Goal: Find contact information: Find contact information

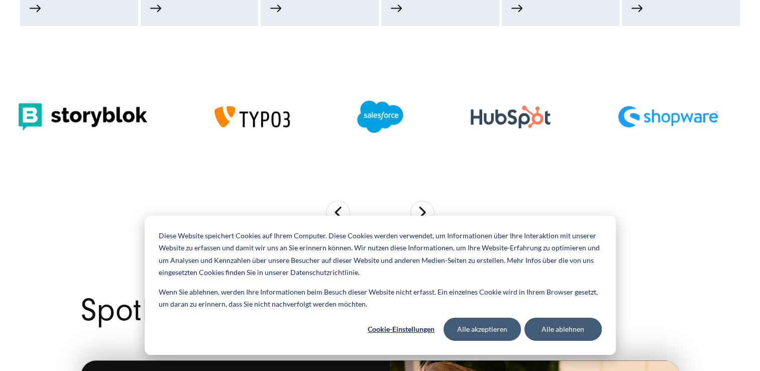
scroll to position [1005, 0]
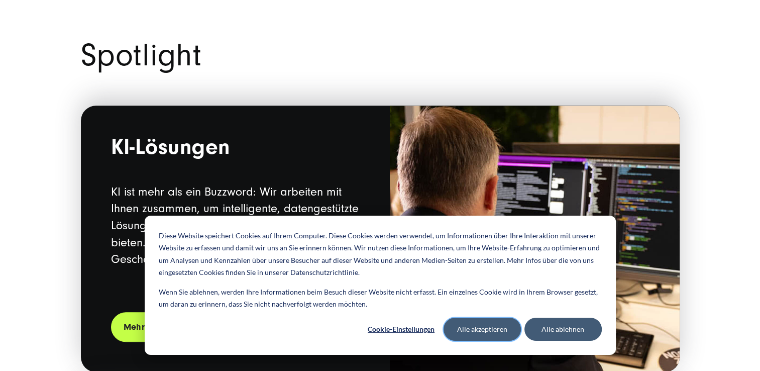
click at [488, 332] on button "Alle akzeptieren" at bounding box center [482, 328] width 77 height 23
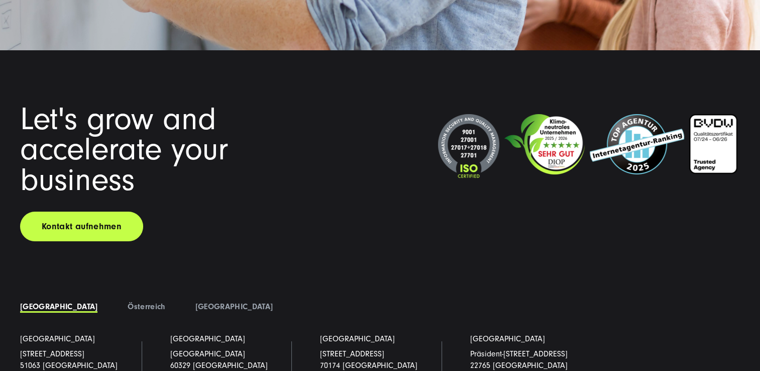
scroll to position [7716, 0]
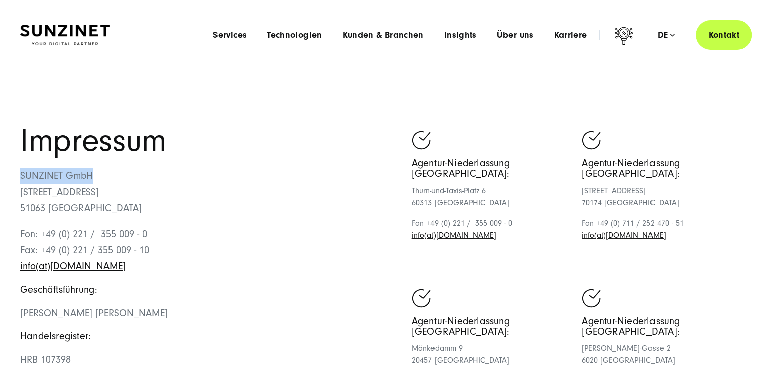
drag, startPoint x: 95, startPoint y: 176, endPoint x: 20, endPoint y: 176, distance: 74.8
click at [20, 176] on p "SUNZINET GmbH Schanzenstraße 23 51063 Köln" at bounding box center [200, 192] width 360 height 48
drag, startPoint x: 20, startPoint y: 176, endPoint x: 35, endPoint y: 178, distance: 15.1
copy p "SUNZINET GmbH"
click at [269, 212] on p "SUNZINET GmbH Schanzenstraße 23 51063 Köln" at bounding box center [200, 192] width 360 height 48
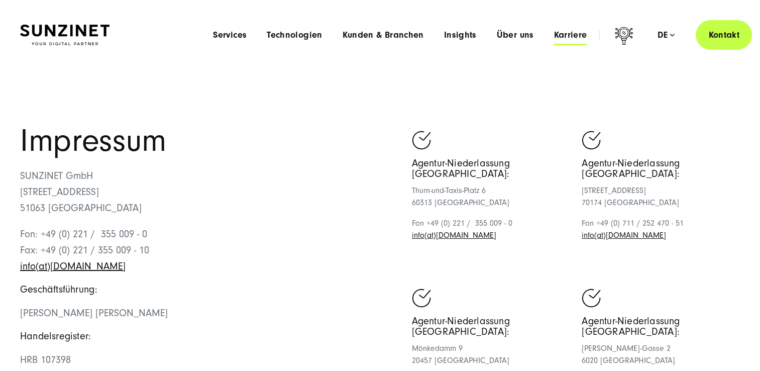
click at [568, 31] on span "Karriere" at bounding box center [570, 35] width 33 height 10
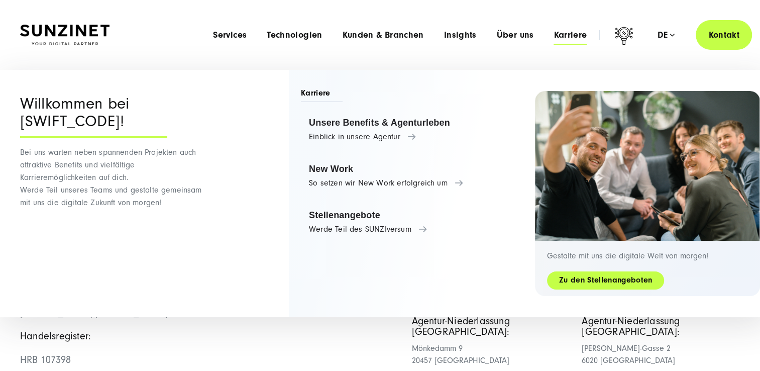
click at [621, 280] on link "Zu den Stellenangeboten" at bounding box center [605, 280] width 117 height 12
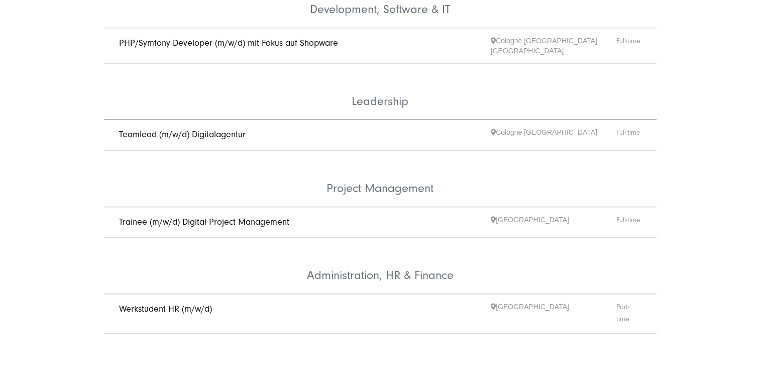
scroll to position [653, 0]
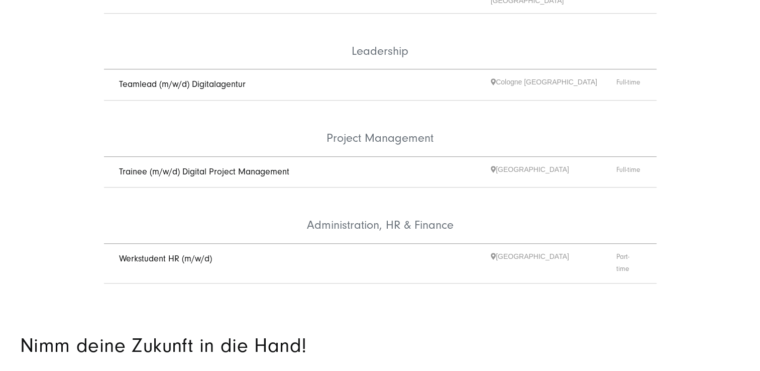
click at [161, 253] on link "Werkstudent HR (m/w/d)" at bounding box center [165, 258] width 93 height 11
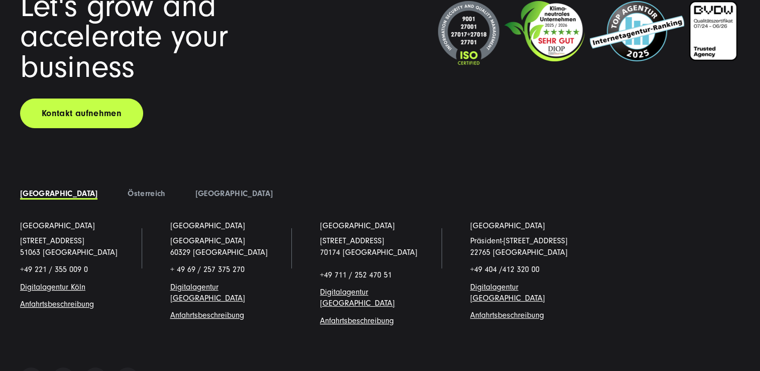
scroll to position [7716, 0]
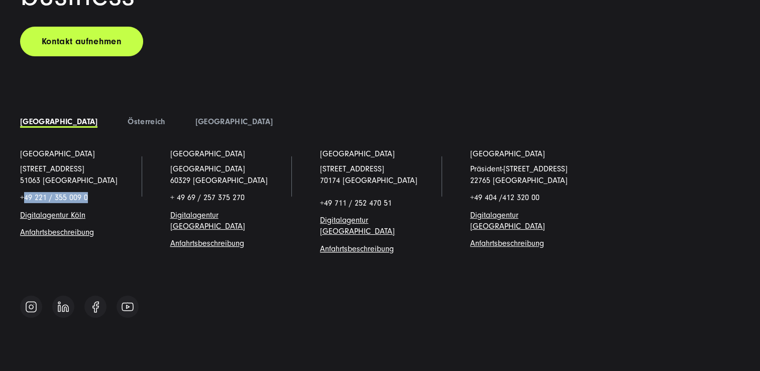
drag, startPoint x: 87, startPoint y: 151, endPoint x: 24, endPoint y: 156, distance: 64.0
click at [24, 192] on p "+49 221 / 355 009 0" at bounding box center [80, 197] width 120 height 11
copy p "49 221 / 355 009 0"
